Goal: Task Accomplishment & Management: Manage account settings

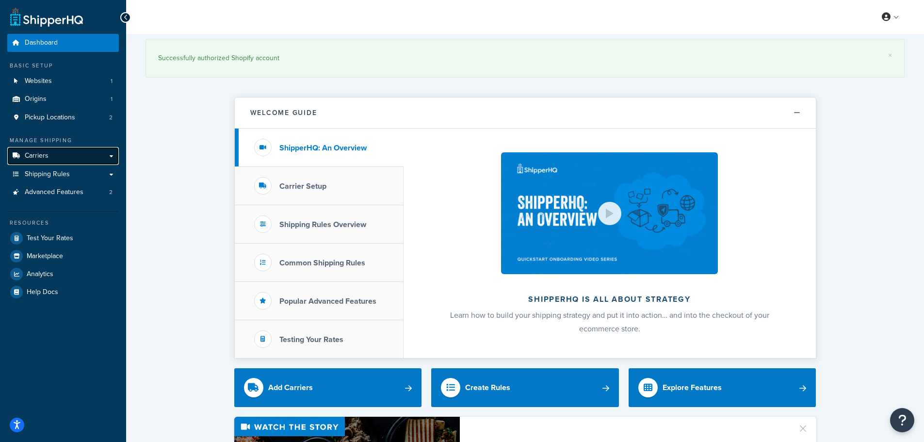
click at [80, 151] on link "Carriers" at bounding box center [63, 156] width 112 height 18
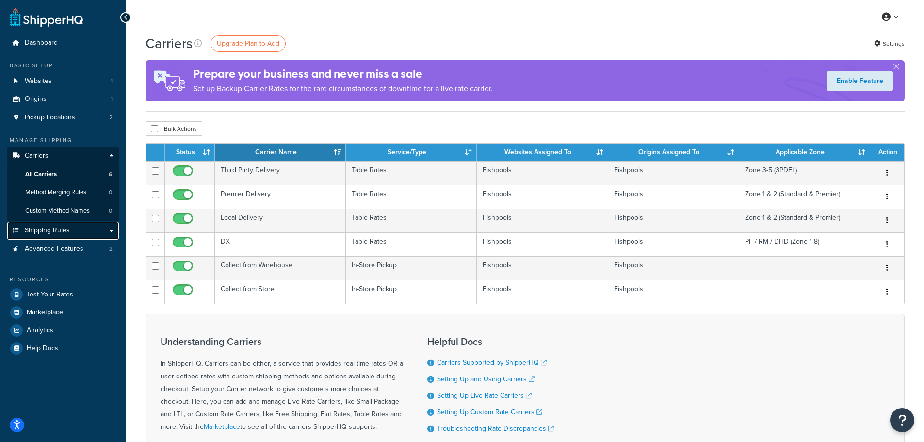
click at [44, 231] on span "Shipping Rules" at bounding box center [47, 231] width 45 height 8
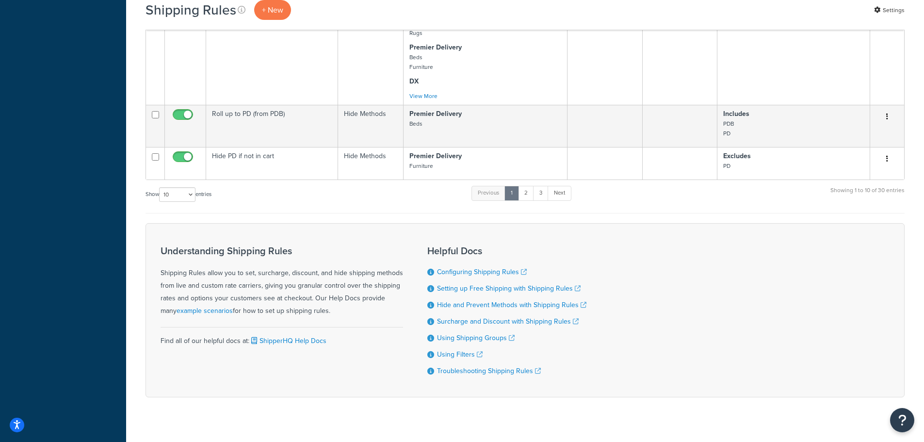
scroll to position [625, 0]
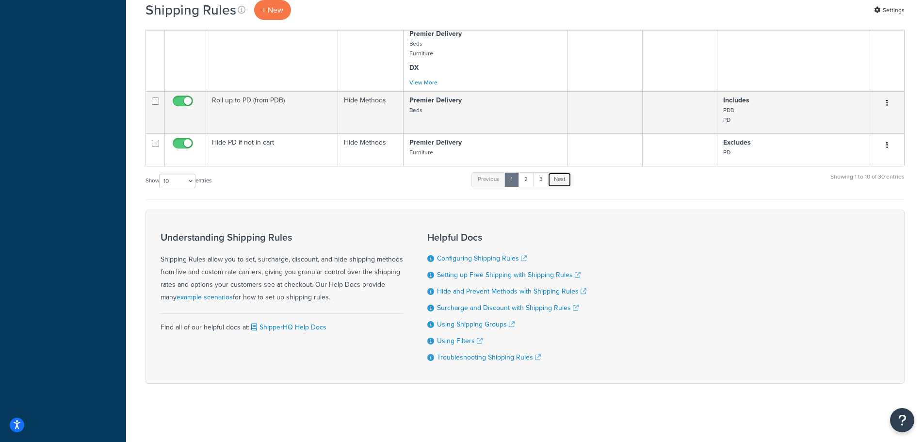
click at [549, 183] on link "Next" at bounding box center [560, 179] width 24 height 15
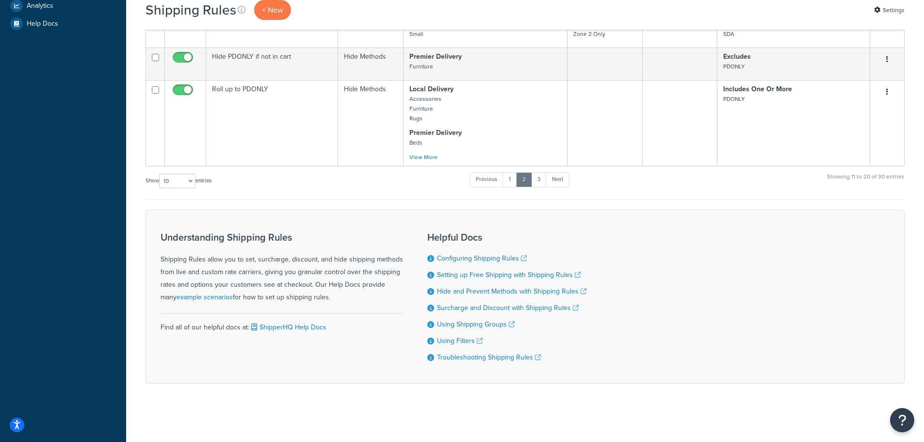
scroll to position [343, 0]
click at [545, 180] on link "3" at bounding box center [539, 179] width 16 height 15
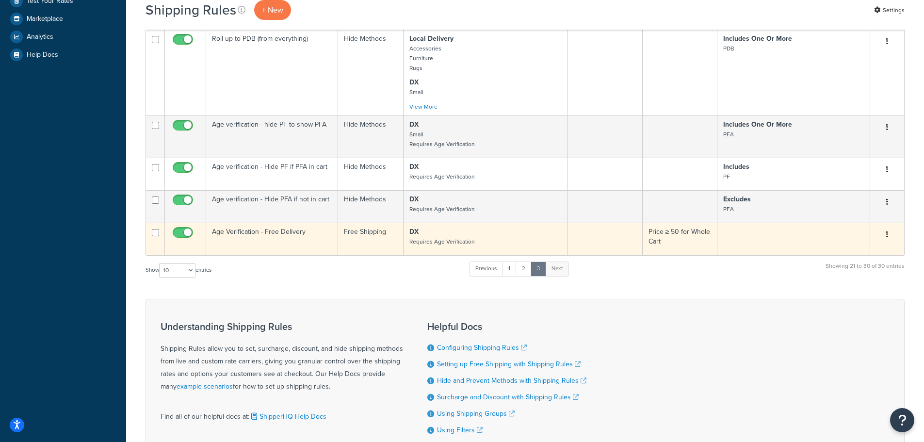
scroll to position [304, 0]
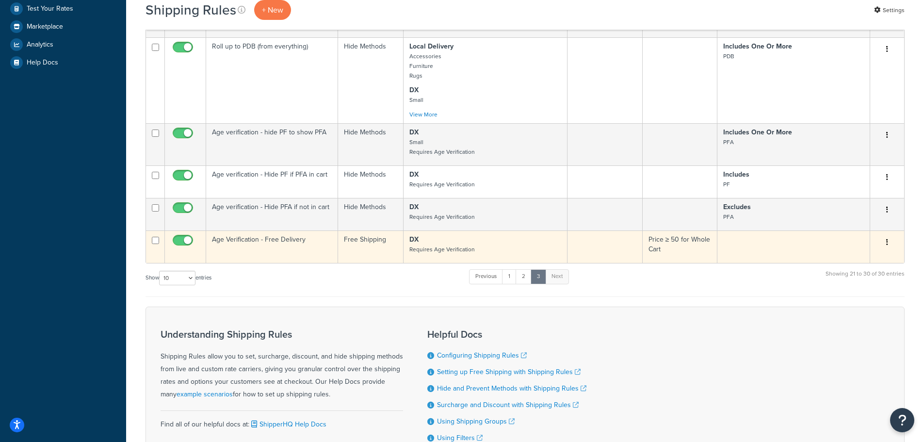
click at [268, 244] on td "Age Verification - Free Delivery" at bounding box center [272, 247] width 132 height 33
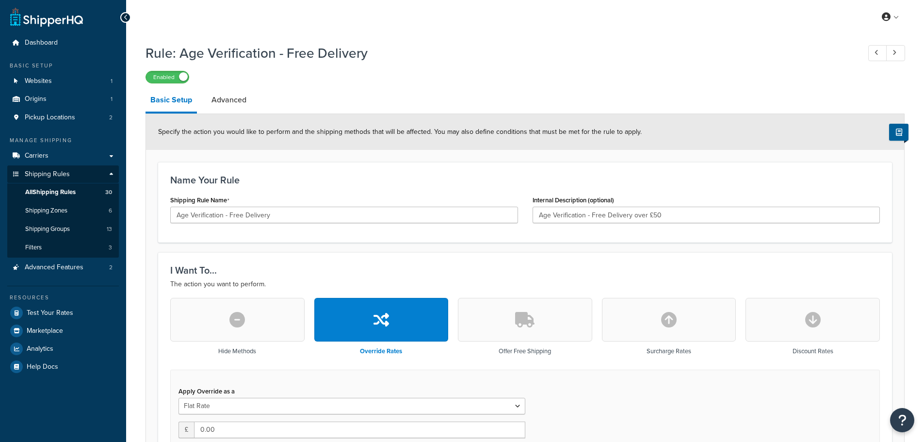
select select "LOCATION"
click at [125, 17] on icon at bounding box center [126, 17] width 4 height 7
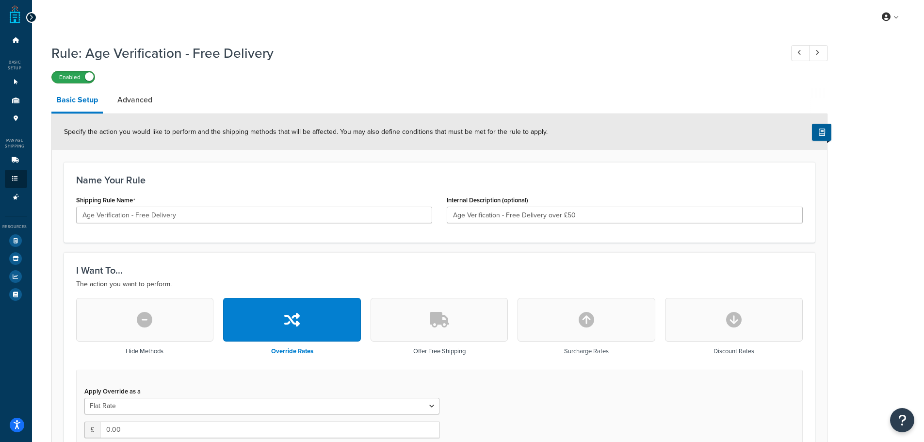
click at [60, 80] on label "Enabled" at bounding box center [73, 77] width 43 height 12
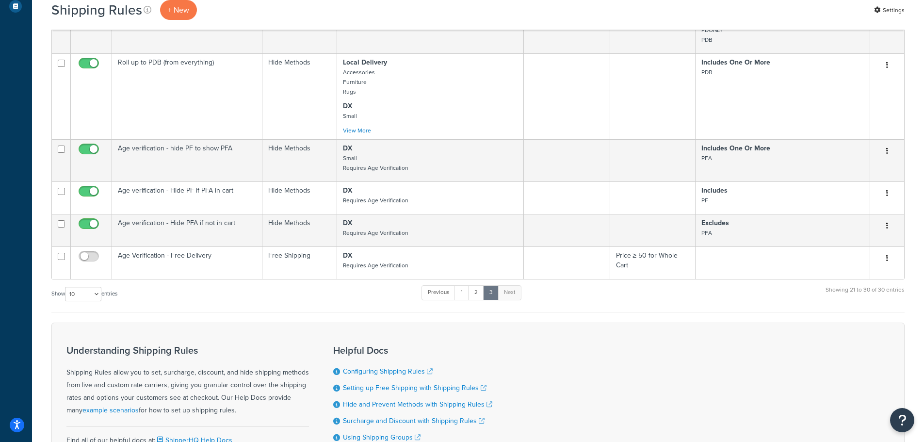
scroll to position [388, 0]
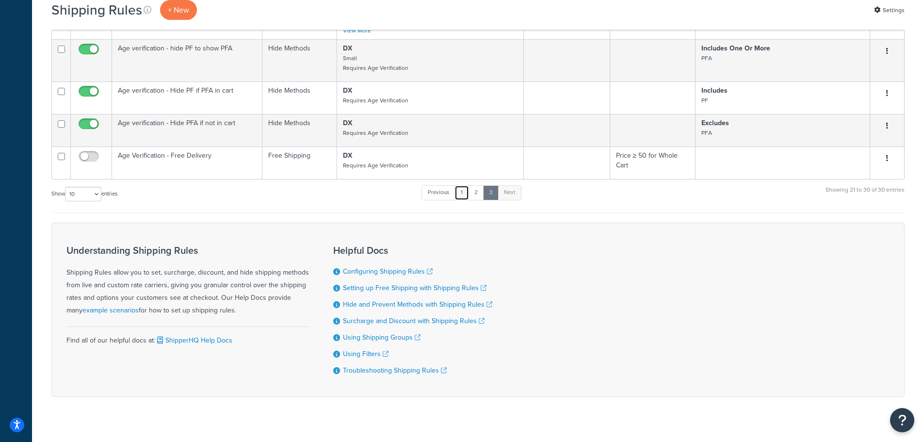
click at [463, 190] on link "1" at bounding box center [462, 192] width 15 height 15
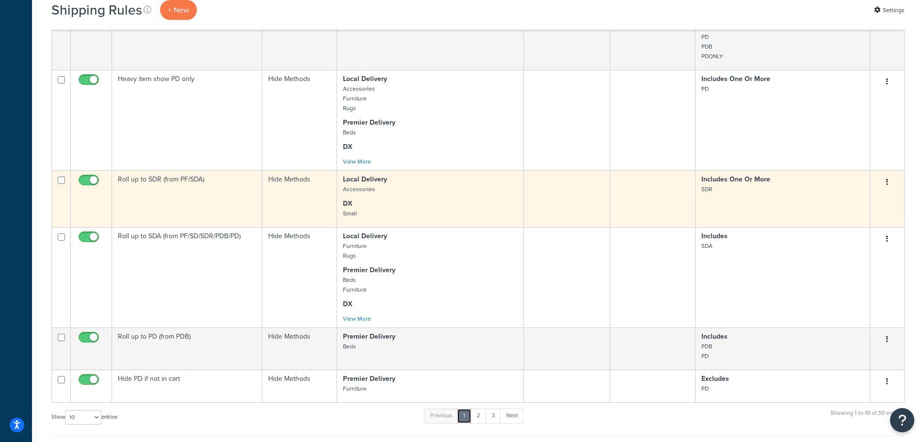
scroll to position [625, 0]
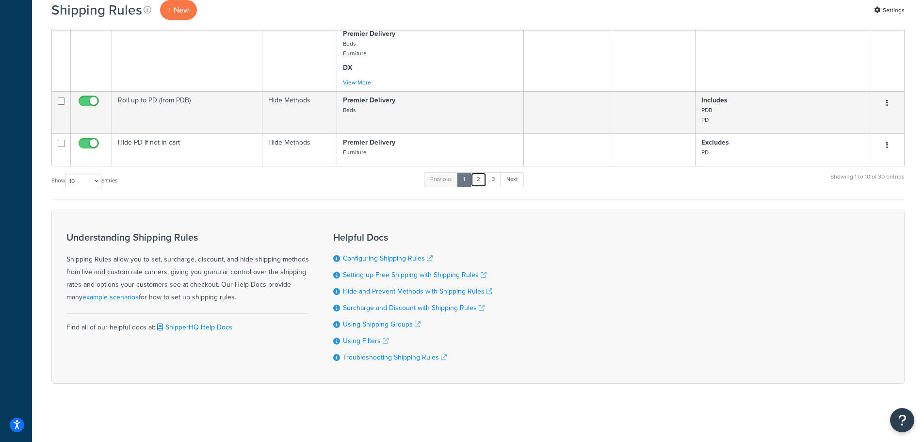
click at [484, 181] on link "2" at bounding box center [479, 179] width 16 height 15
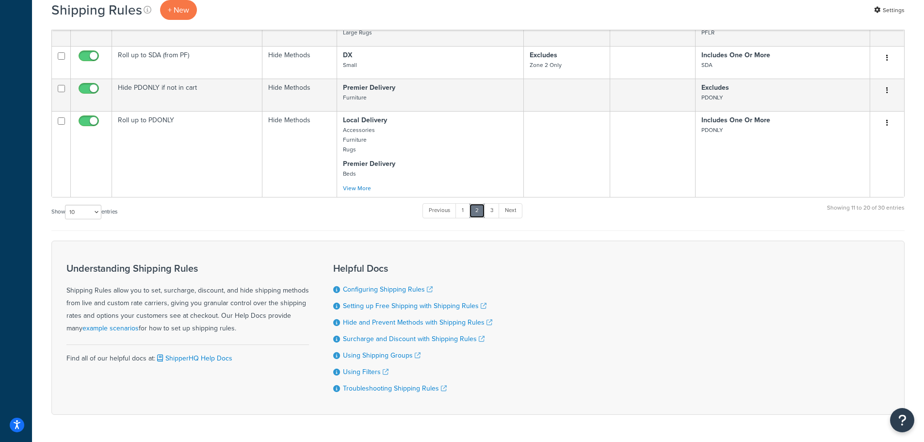
scroll to position [295, 0]
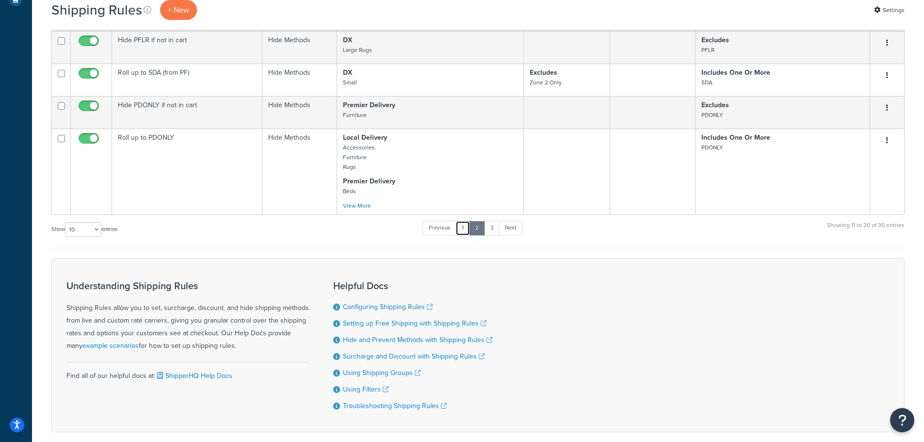
click at [469, 228] on link "1" at bounding box center [463, 228] width 15 height 15
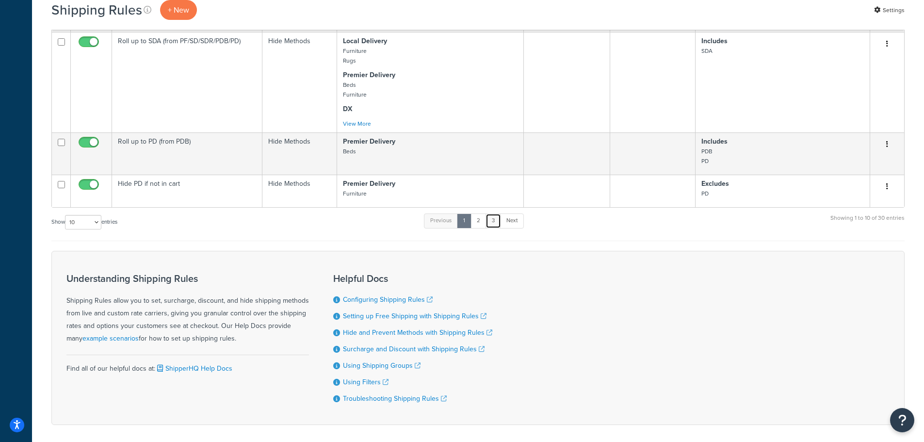
click at [499, 224] on link "3" at bounding box center [494, 221] width 16 height 15
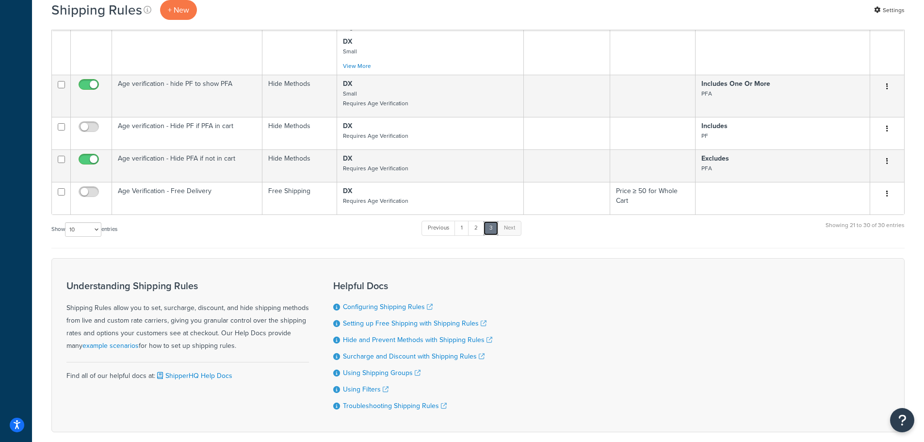
scroll to position [304, 0]
